Goal: Ask a question: Seek information or help from site administrators or community

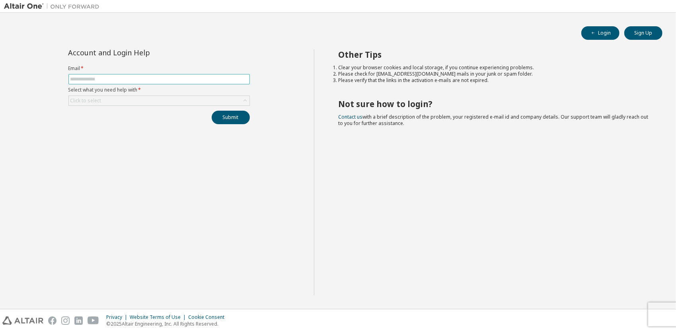
click at [117, 78] on input "text" at bounding box center [158, 79] width 177 height 6
type input "**********"
click at [119, 101] on div "Click to select" at bounding box center [159, 101] width 181 height 10
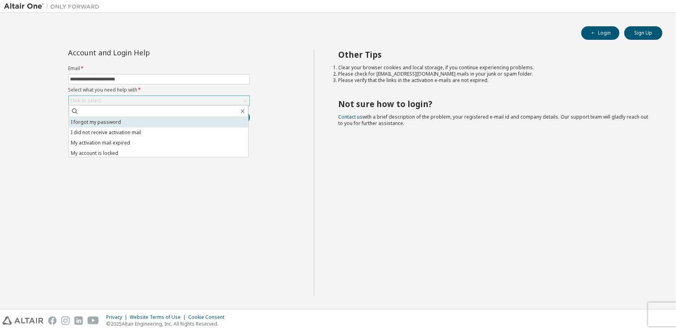
click at [113, 122] on li "I forgot my password" at bounding box center [158, 122] width 179 height 10
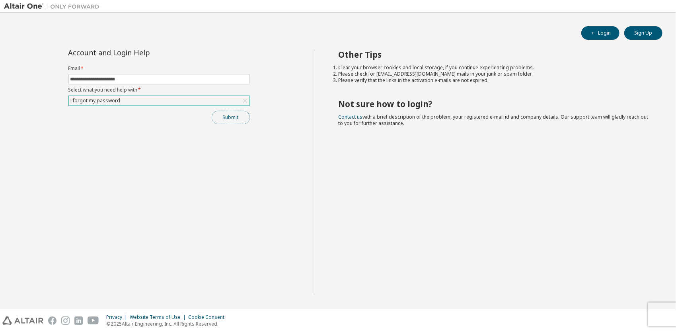
click at [228, 113] on button "Submit" at bounding box center [231, 118] width 38 height 14
click at [616, 312] on link "Altair support" at bounding box center [618, 310] width 32 height 7
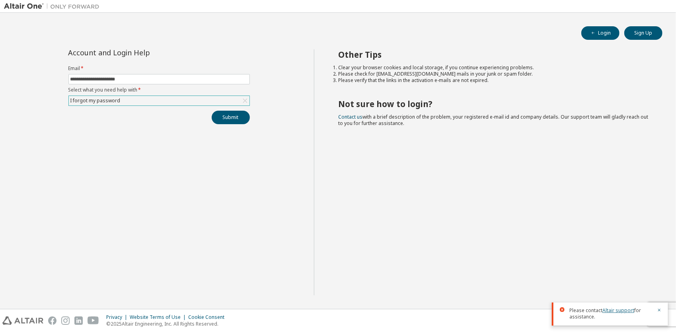
click at [616, 312] on link "Altair support" at bounding box center [618, 310] width 32 height 7
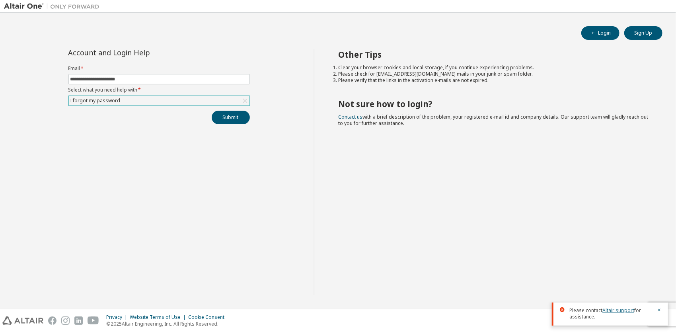
click at [616, 312] on link "Altair support" at bounding box center [618, 310] width 32 height 7
click at [407, 232] on div "Other Tips Clear your browser cookies and local storage, if you continue experi…" at bounding box center [493, 172] width 358 height 246
click at [241, 117] on button "Submit" at bounding box center [231, 118] width 38 height 14
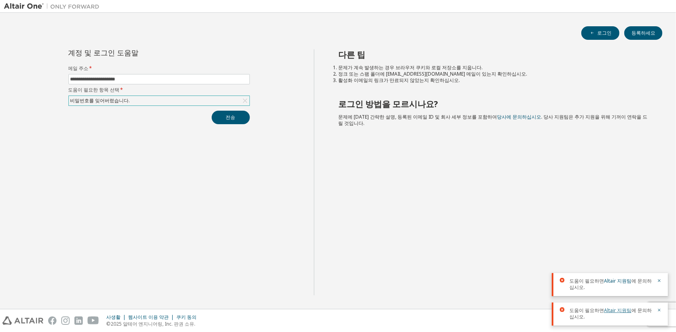
click at [611, 309] on link "Altair 지원팀" at bounding box center [617, 310] width 27 height 7
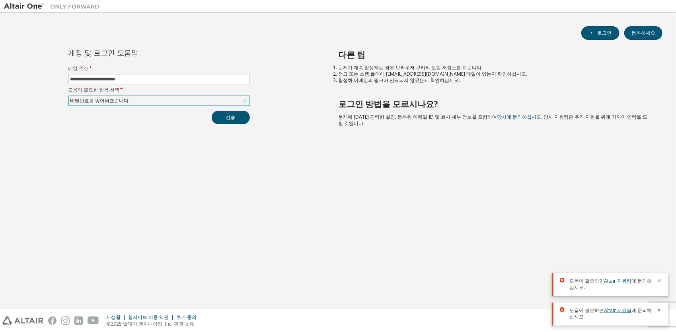
click at [611, 309] on link "Altair 지원팀" at bounding box center [617, 310] width 27 height 7
click at [242, 113] on button "전송" at bounding box center [231, 118] width 38 height 14
click at [226, 111] on button "전송" at bounding box center [231, 118] width 38 height 14
click at [223, 119] on button "전송" at bounding box center [231, 118] width 38 height 14
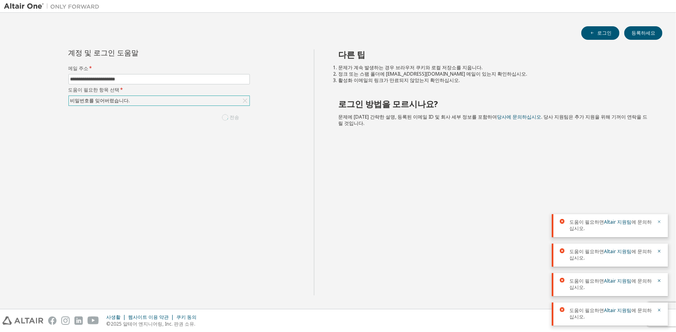
click at [660, 222] on icon "button" at bounding box center [659, 221] width 3 height 3
click at [659, 220] on icon "button" at bounding box center [659, 221] width 5 height 5
click at [660, 251] on icon "button" at bounding box center [659, 251] width 5 height 5
click at [660, 280] on icon "button" at bounding box center [659, 280] width 3 height 3
